Goal: Transaction & Acquisition: Subscribe to service/newsletter

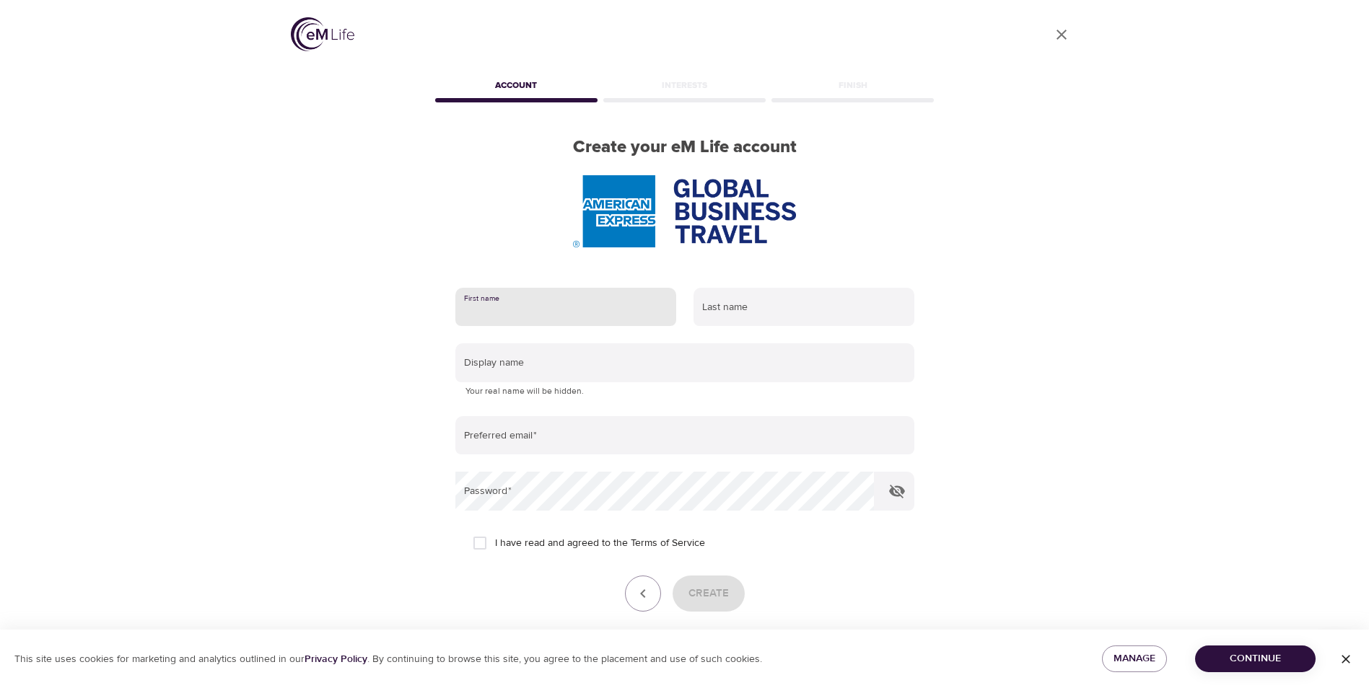
click at [508, 313] on input "text" at bounding box center [565, 307] width 221 height 39
type input "[PERSON_NAME]"
type input "Mol"
type input "[PERSON_NAME][EMAIL_ADDRESS][PERSON_NAME][DOMAIN_NAME]"
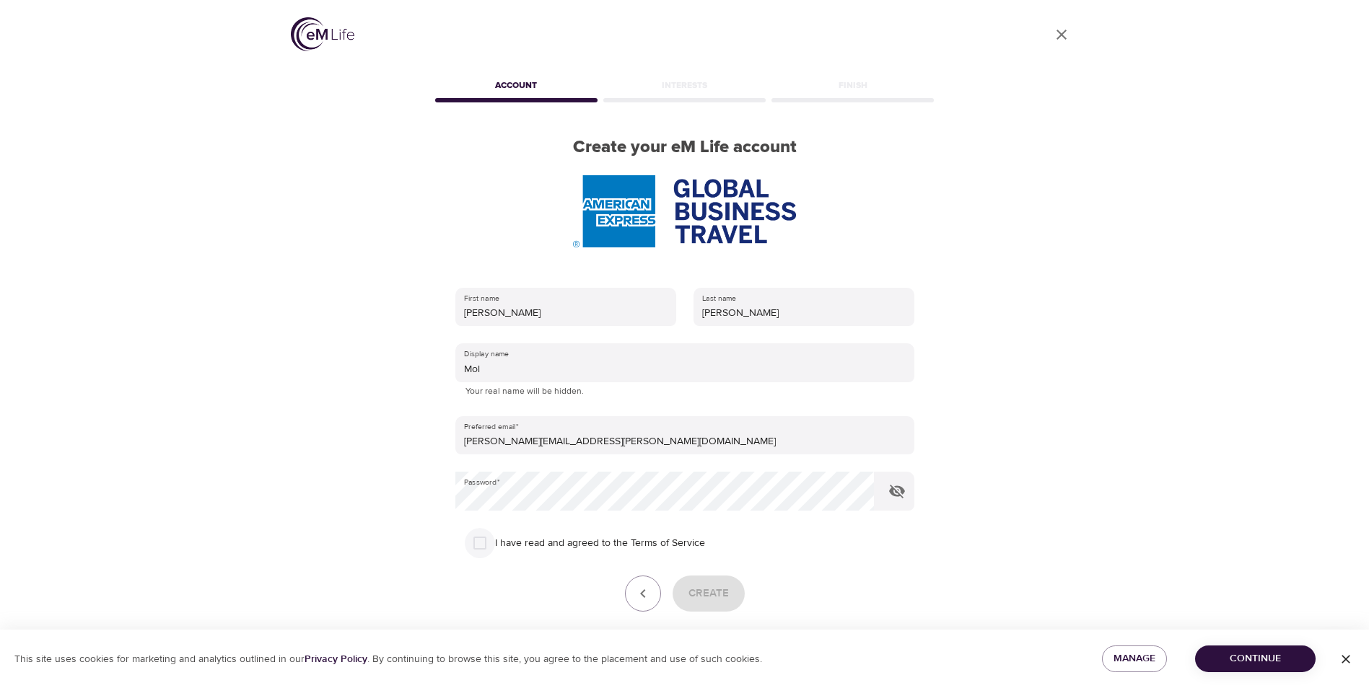
click at [478, 547] on input "I have read and agreed to the Terms of Service" at bounding box center [480, 543] width 30 height 30
checkbox input "true"
click at [701, 593] on span "Create" at bounding box center [708, 594] width 40 height 19
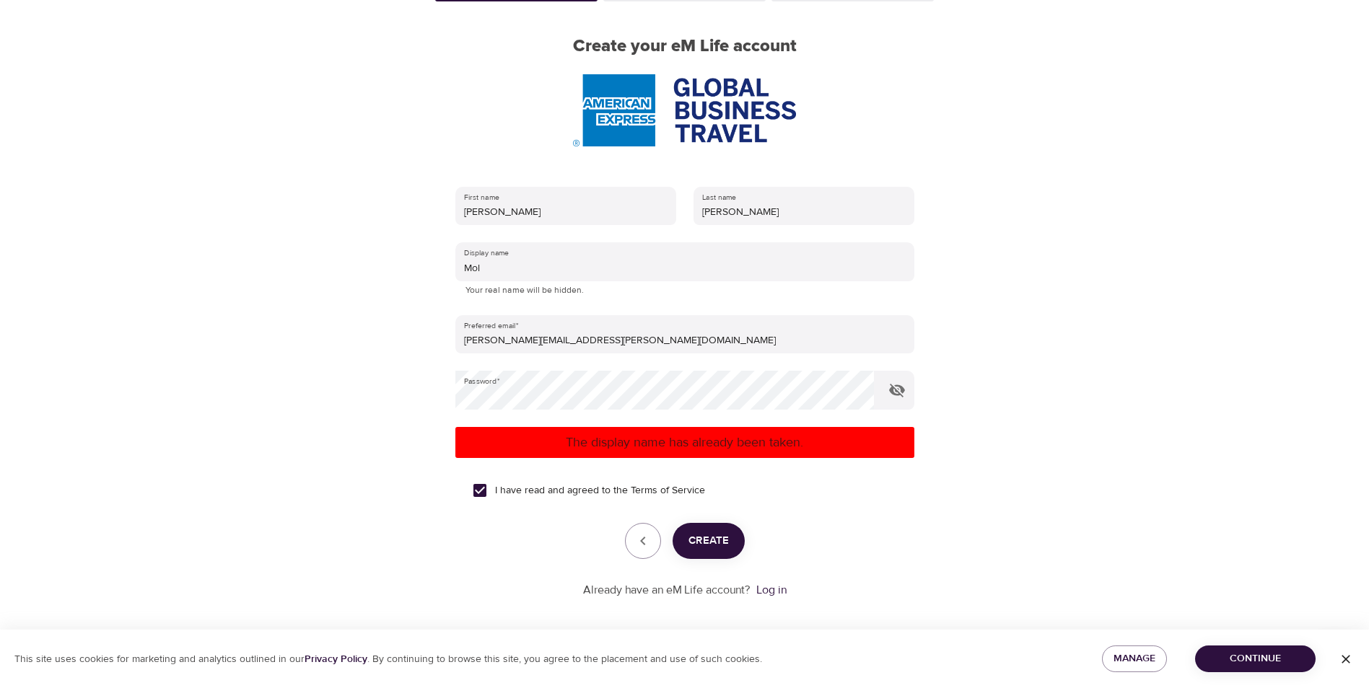
scroll to position [109, 0]
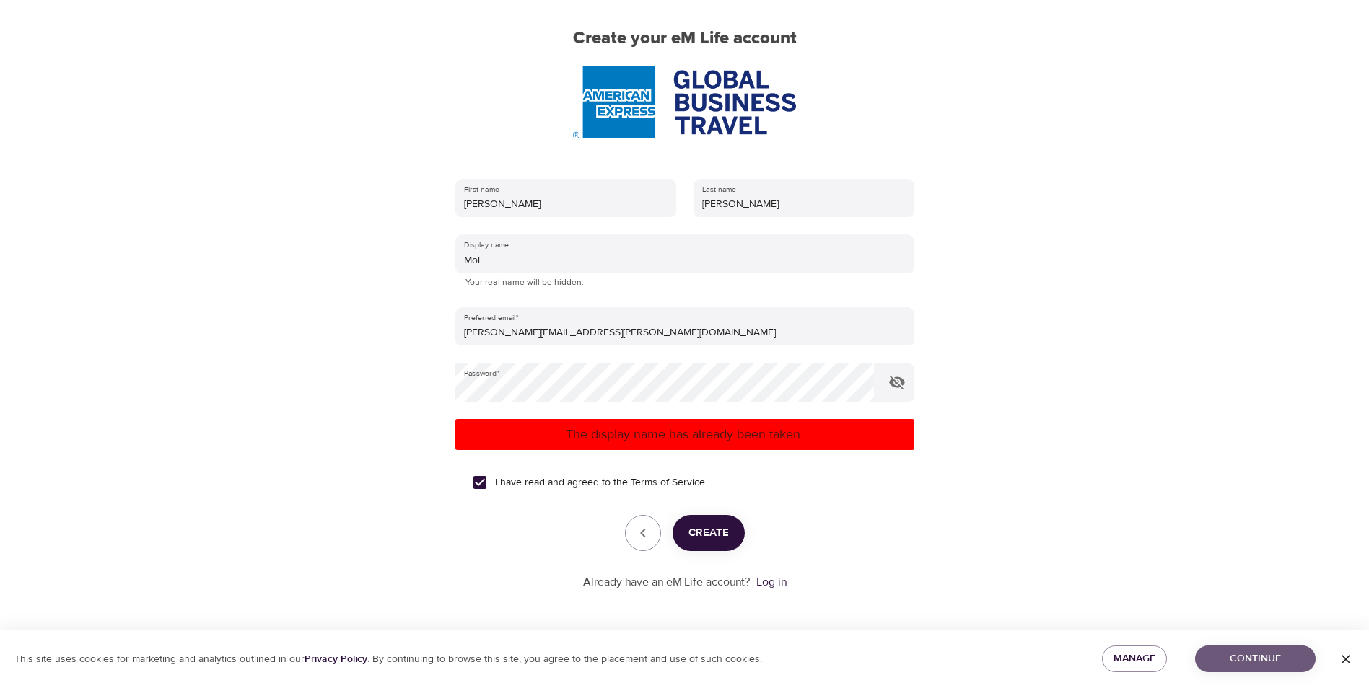
click at [1252, 649] on button "Continue" at bounding box center [1255, 659] width 121 height 27
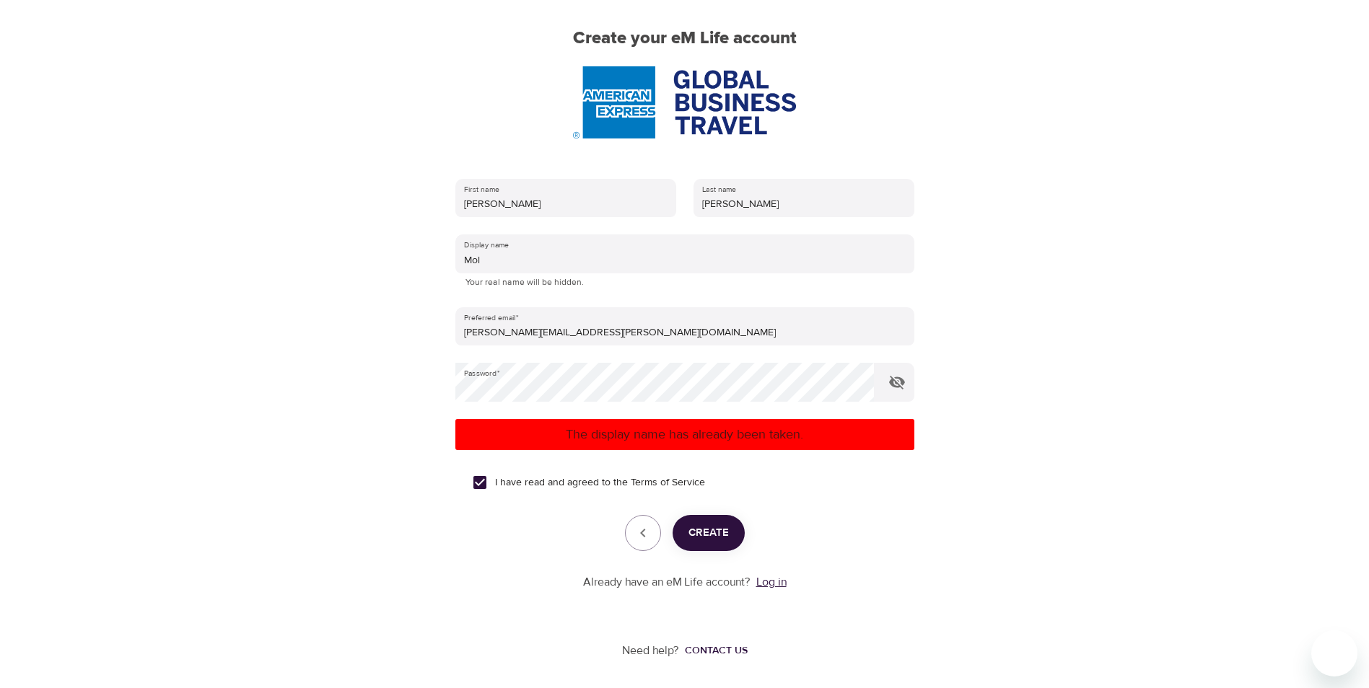
click at [771, 580] on link "Log in" at bounding box center [771, 582] width 30 height 14
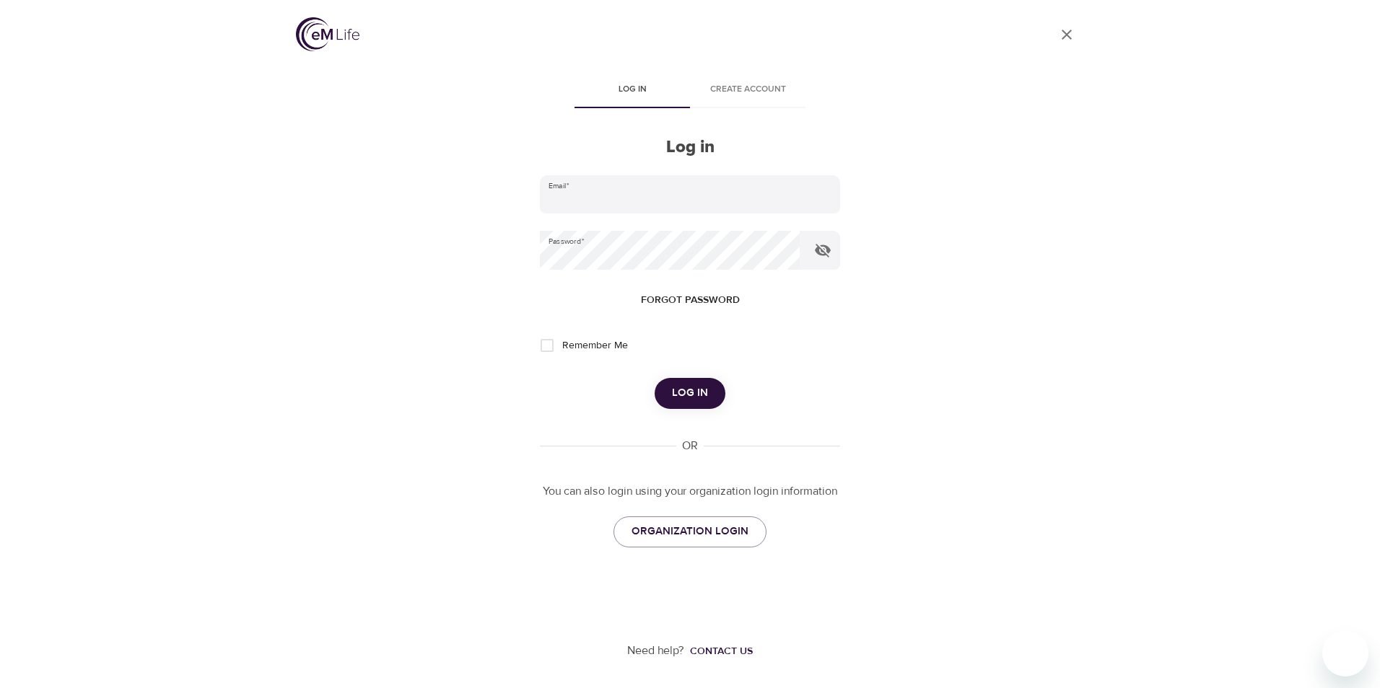
type input "[PERSON_NAME][EMAIL_ADDRESS][PERSON_NAME][DOMAIN_NAME]"
click at [549, 346] on input "Remember Me" at bounding box center [547, 346] width 30 height 30
checkbox input "true"
click at [691, 390] on span "Log in" at bounding box center [690, 393] width 36 height 19
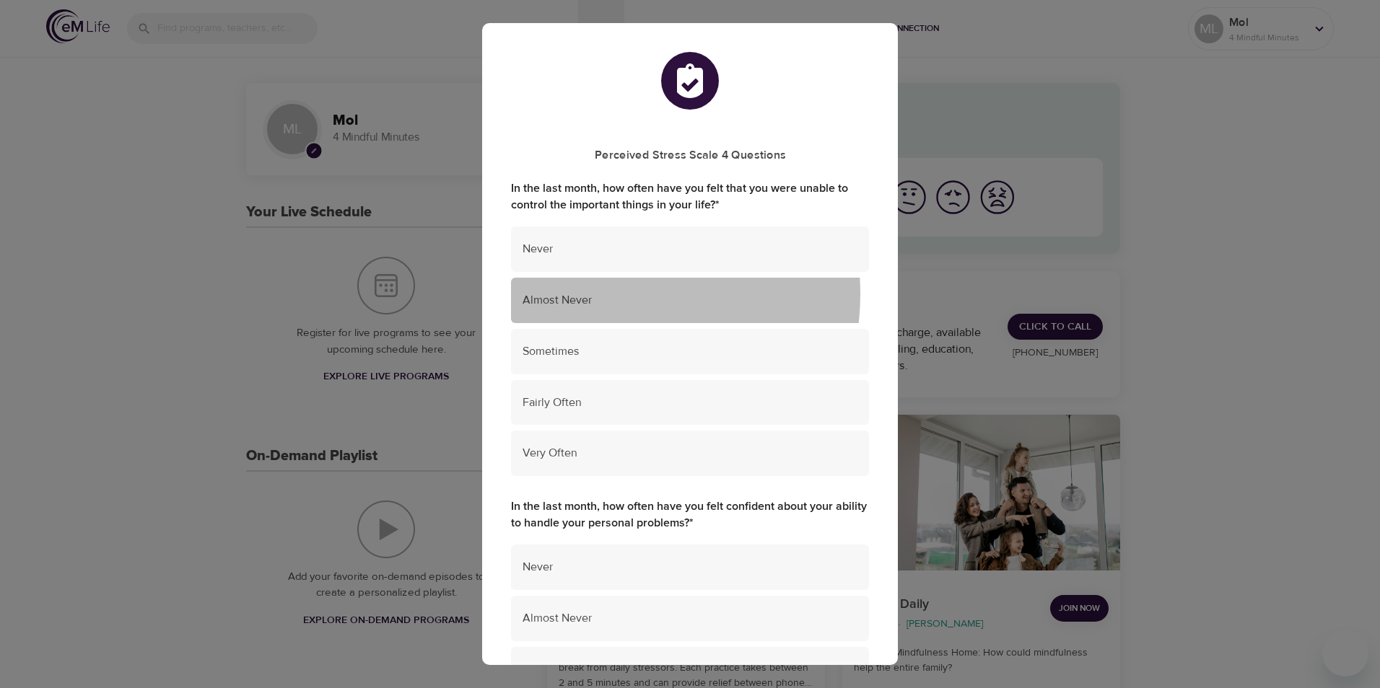
drag, startPoint x: 673, startPoint y: 327, endPoint x: 600, endPoint y: 296, distance: 79.9
click at [601, 295] on span "Almost Never" at bounding box center [689, 300] width 335 height 17
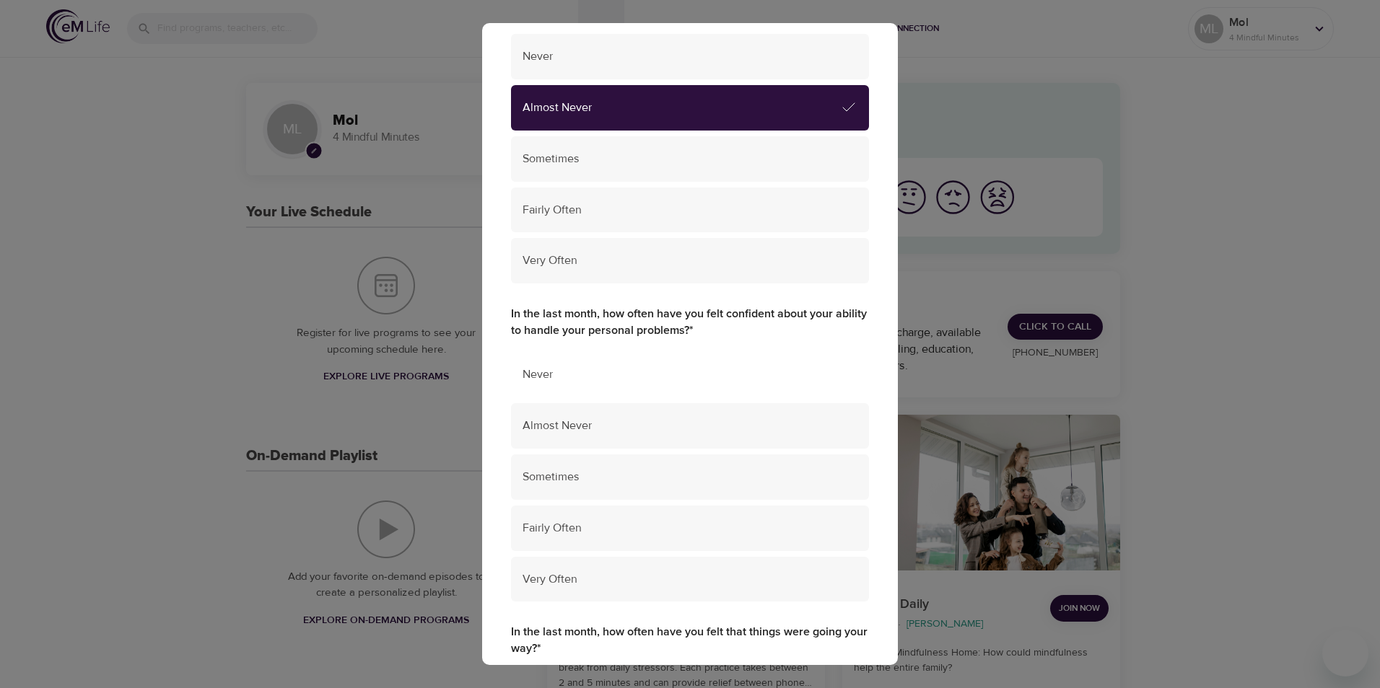
scroll to position [217, 0]
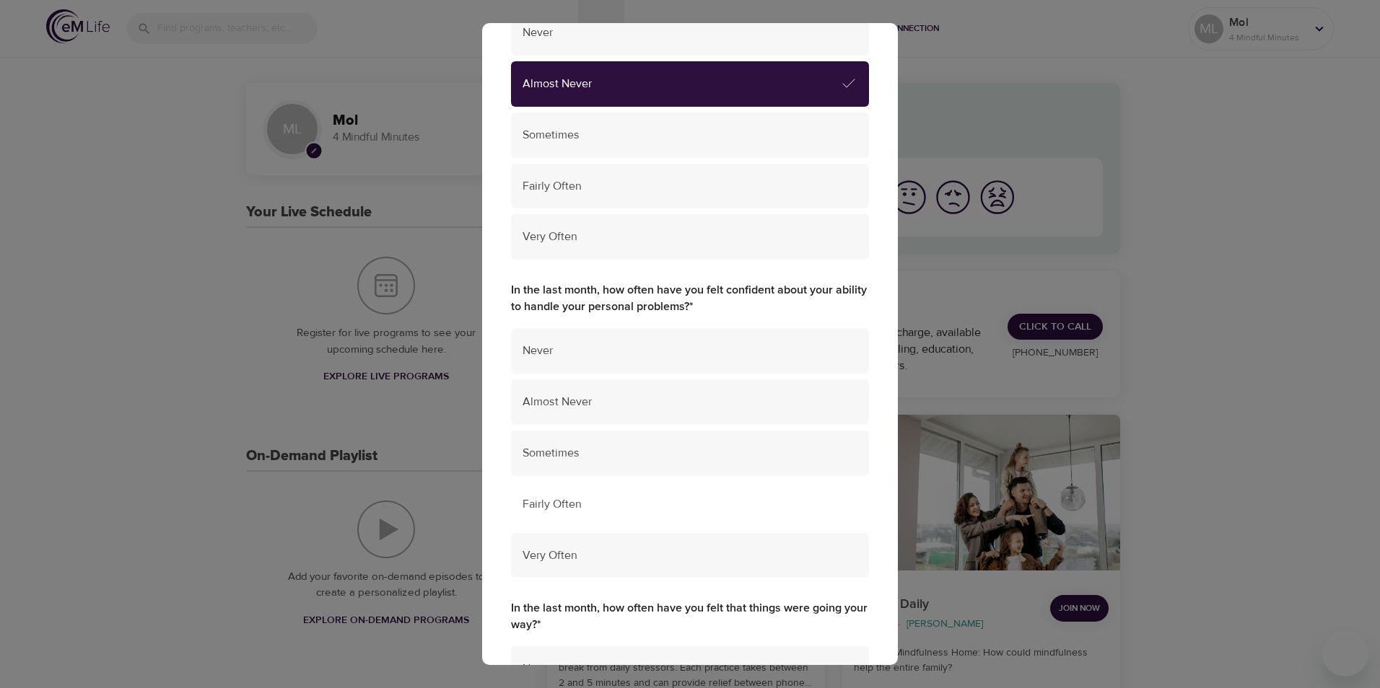
click at [582, 505] on span "Fairly Often" at bounding box center [689, 505] width 335 height 17
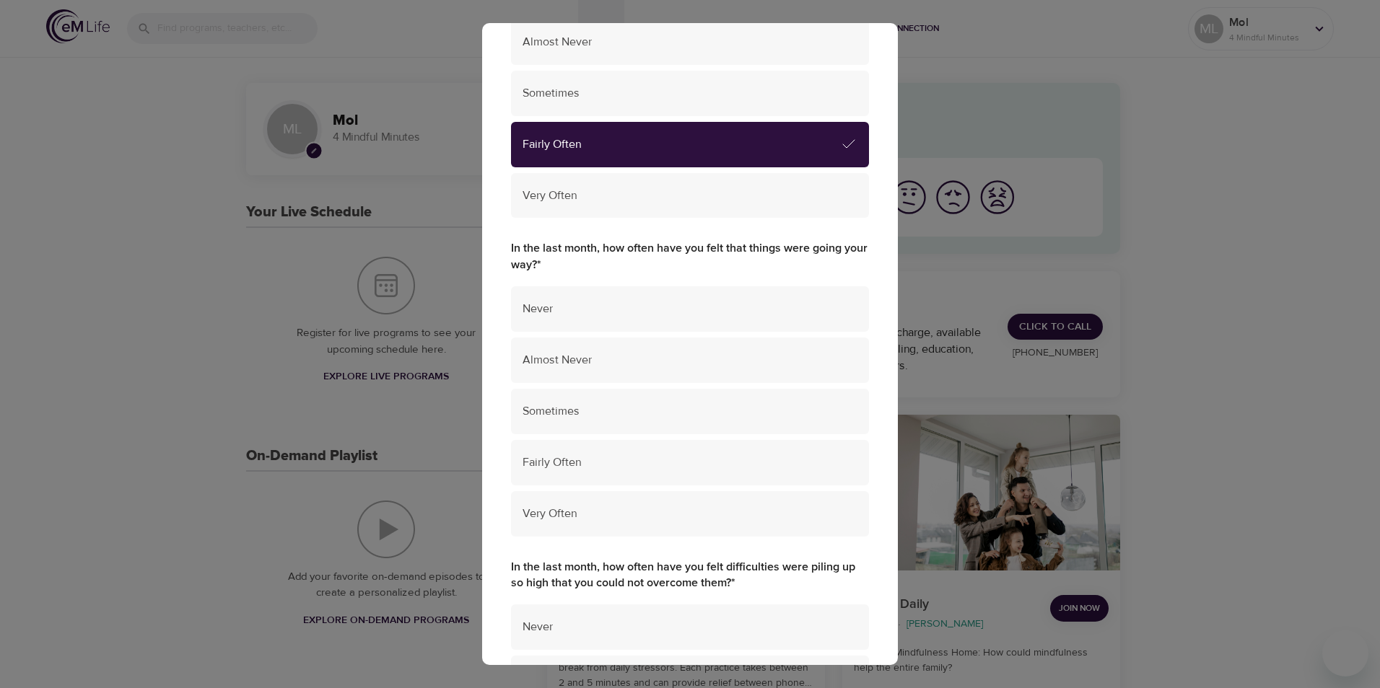
scroll to position [577, 0]
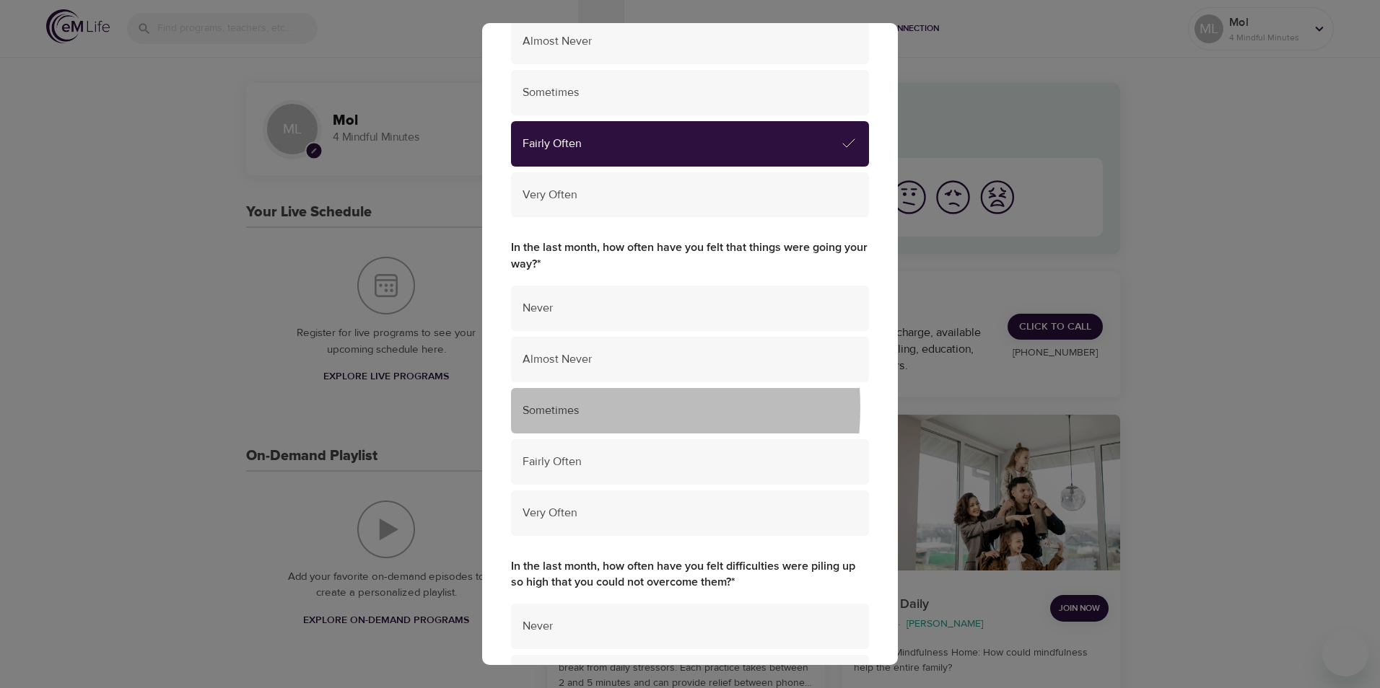
click at [564, 408] on span "Sometimes" at bounding box center [689, 411] width 335 height 17
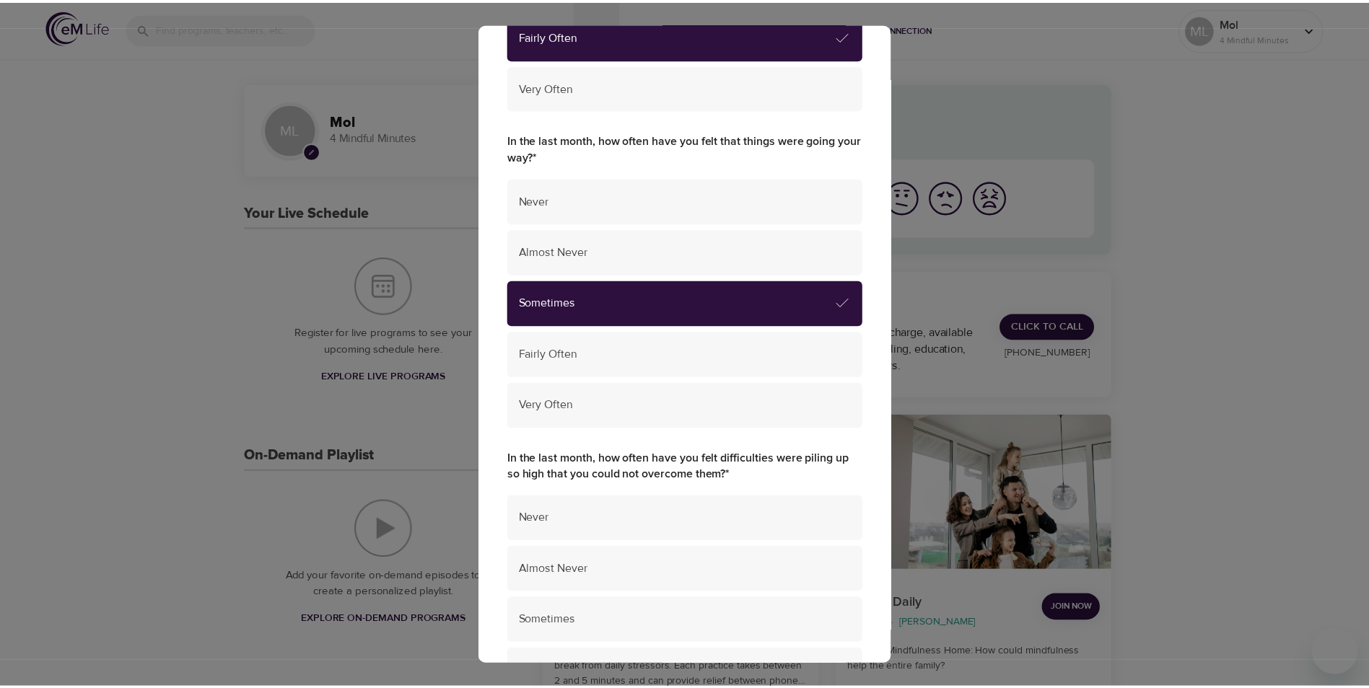
scroll to position [866, 0]
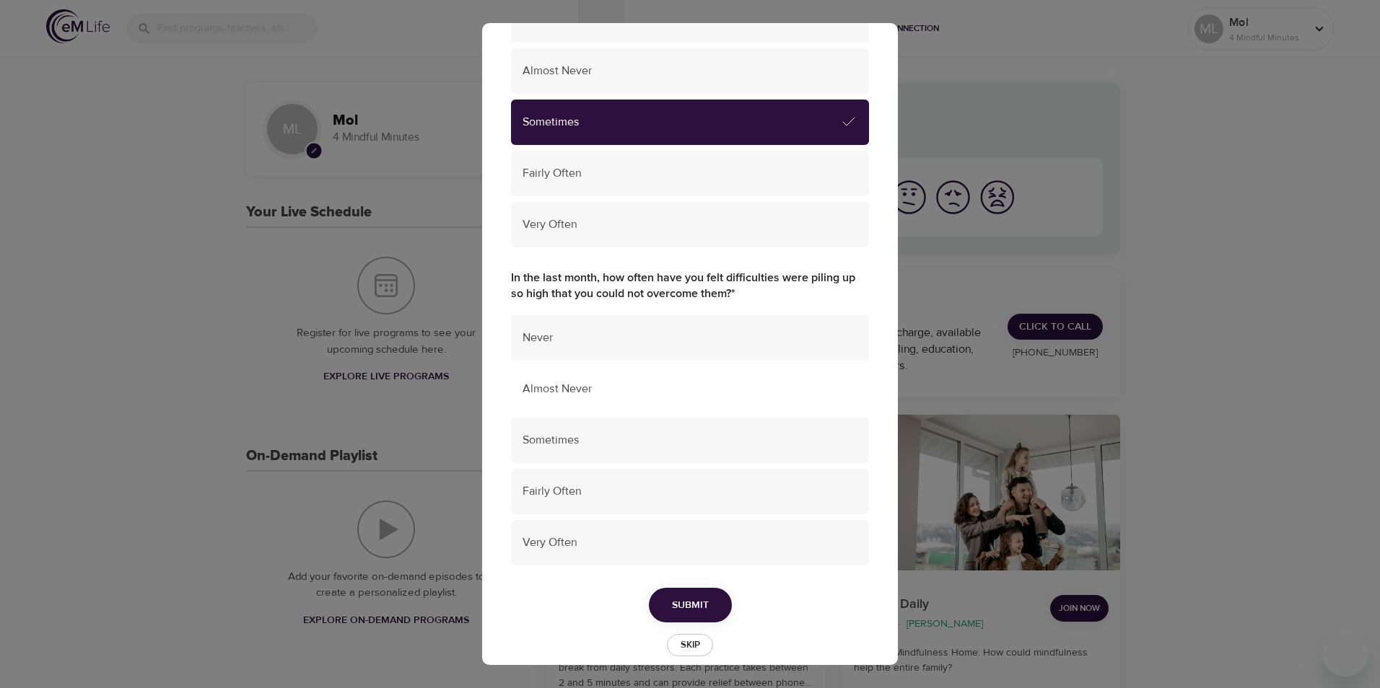
click at [587, 392] on span "Almost Never" at bounding box center [689, 389] width 335 height 17
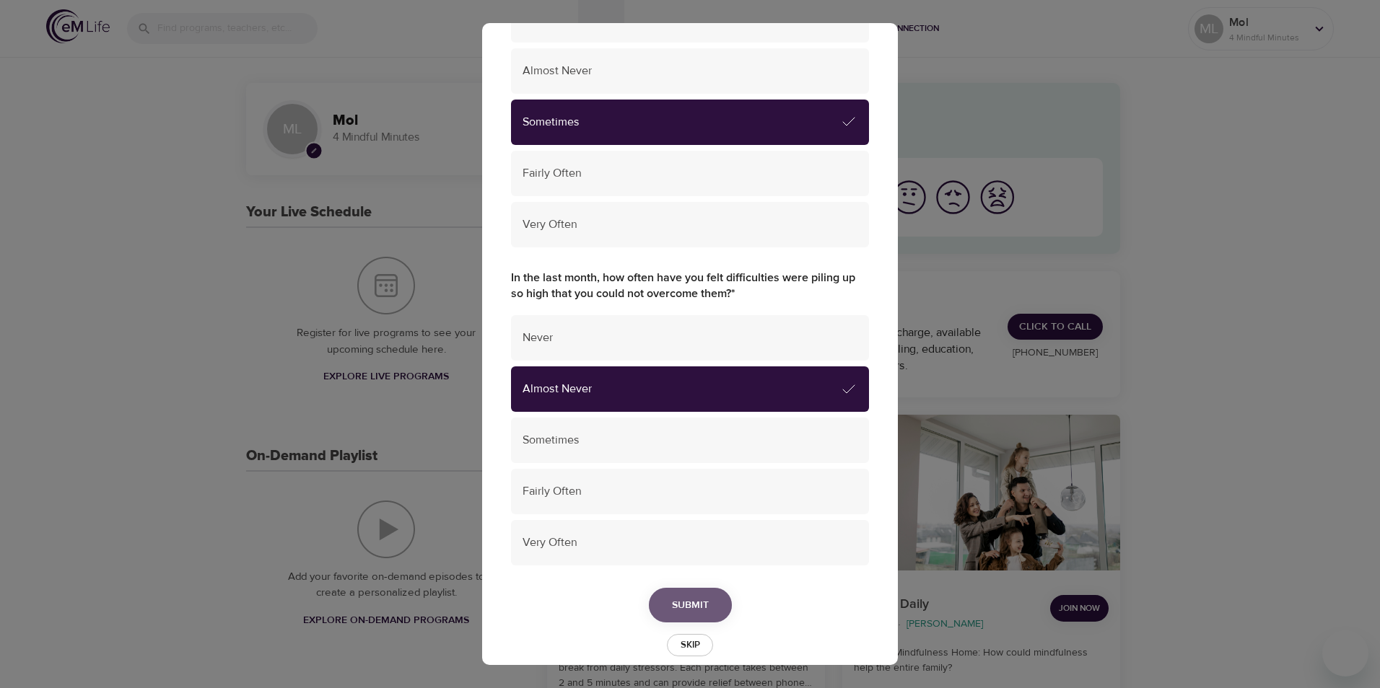
click at [688, 607] on span "Submit" at bounding box center [690, 606] width 37 height 18
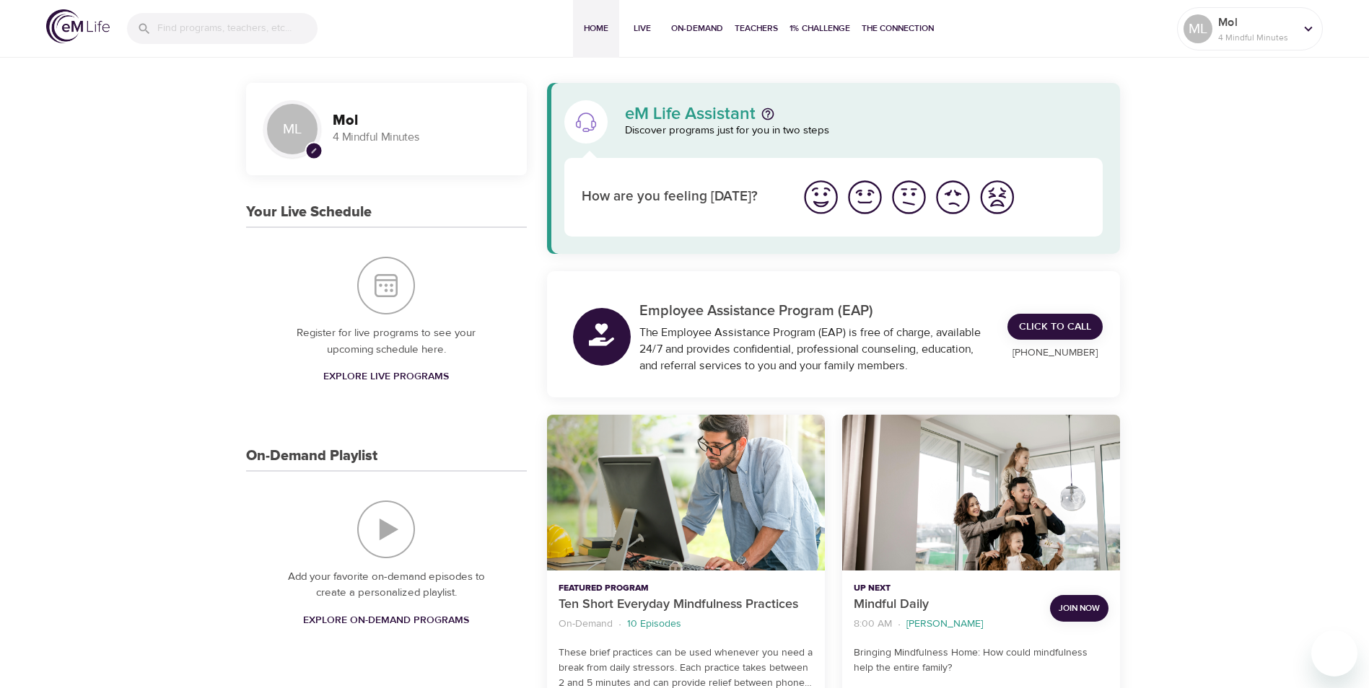
click at [359, 143] on p "4 Mindful Minutes" at bounding box center [421, 137] width 177 height 17
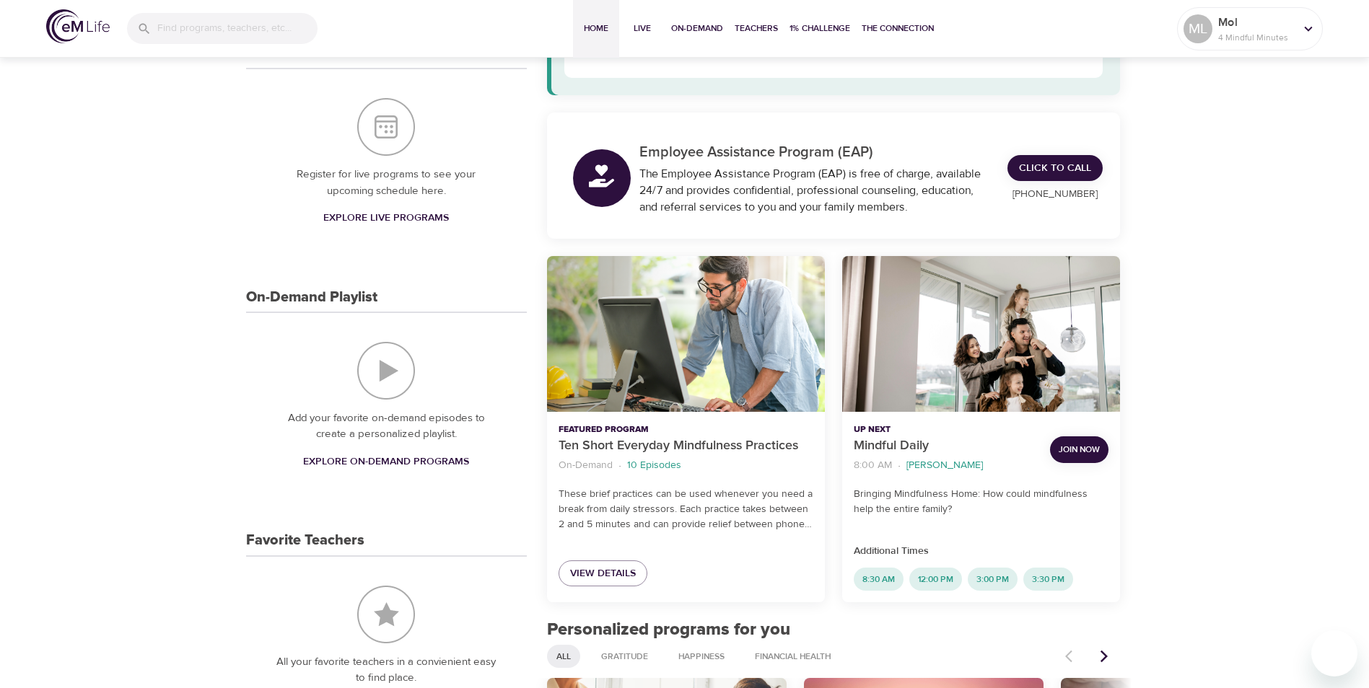
scroll to position [217, 0]
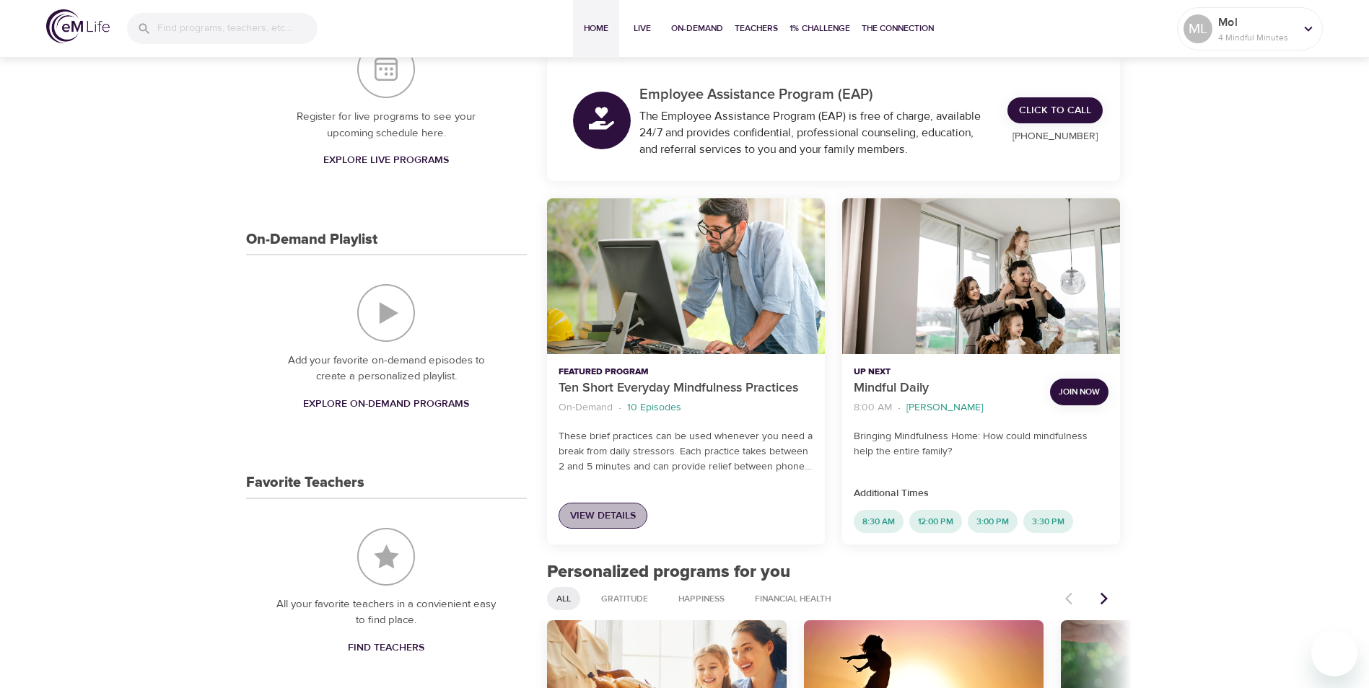
click at [608, 517] on span "View Details" at bounding box center [603, 516] width 66 height 18
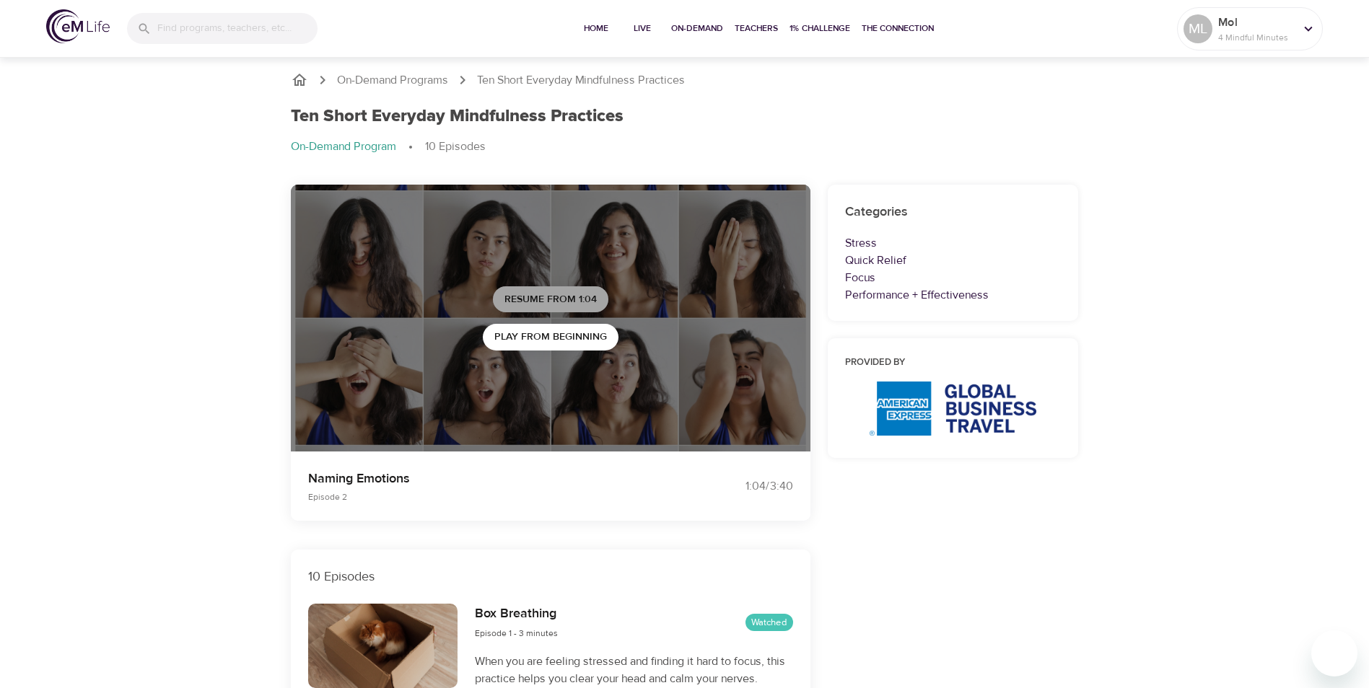
click at [548, 296] on span "Resume from 1:04" at bounding box center [550, 300] width 92 height 18
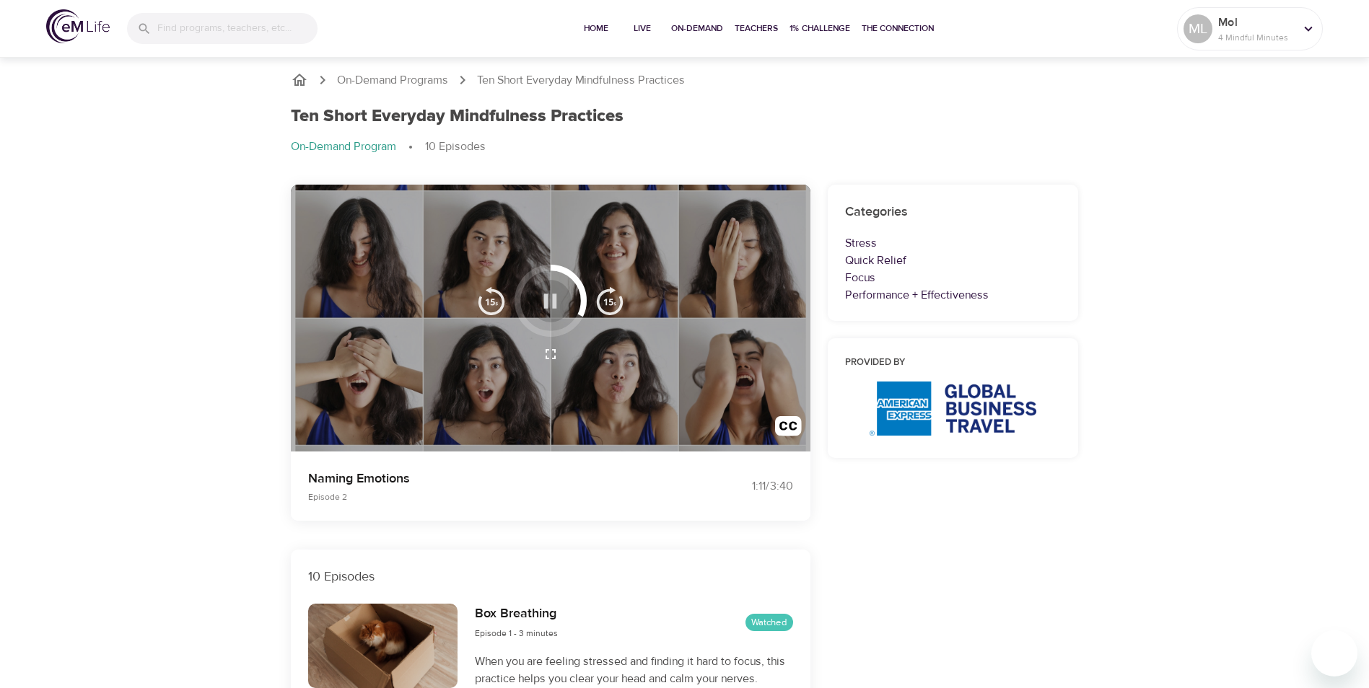
click at [543, 302] on icon "button" at bounding box center [550, 301] width 25 height 25
